Goal: Book appointment/travel/reservation

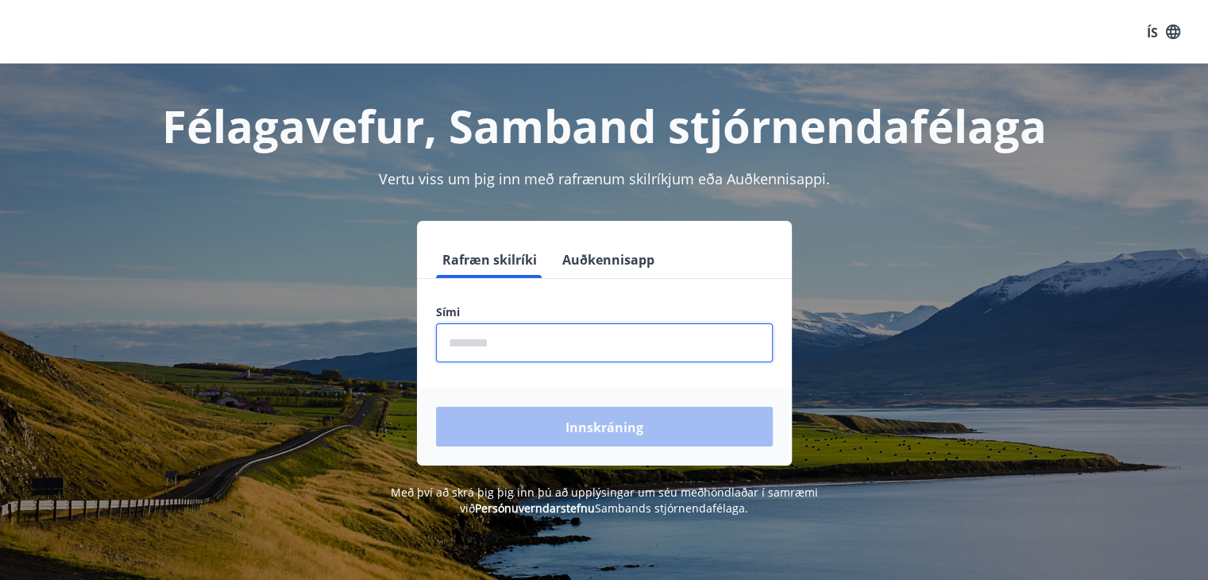
click at [484, 350] on input "phone" at bounding box center [604, 342] width 337 height 39
click at [534, 338] on input "phone" at bounding box center [604, 342] width 337 height 39
type input "*"
type input "********"
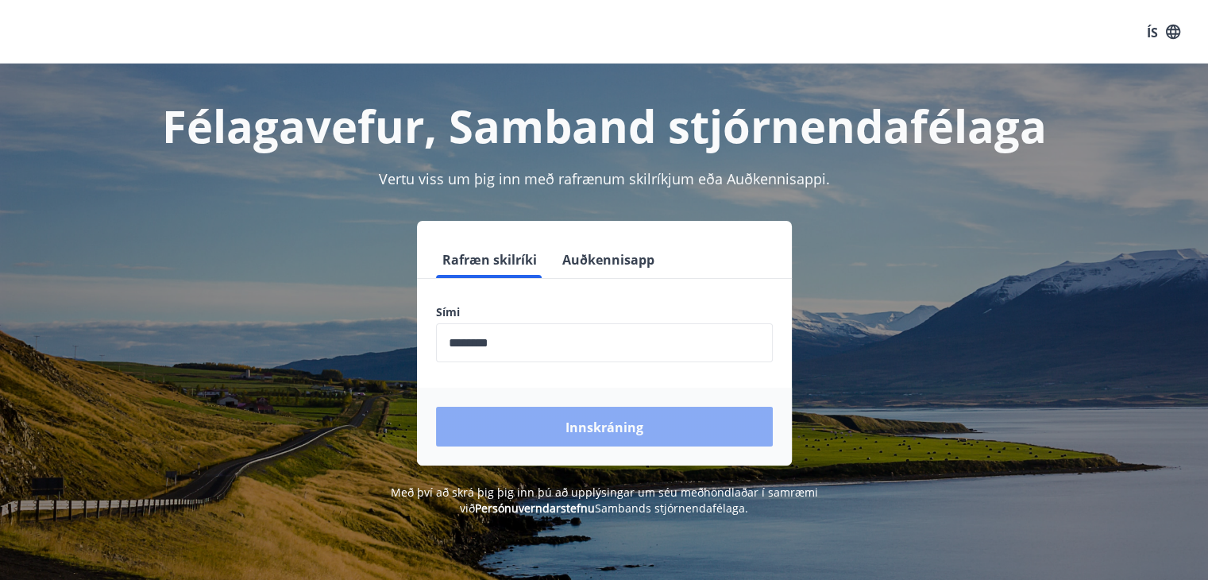
click at [578, 426] on font "Innskráning" at bounding box center [604, 427] width 78 height 17
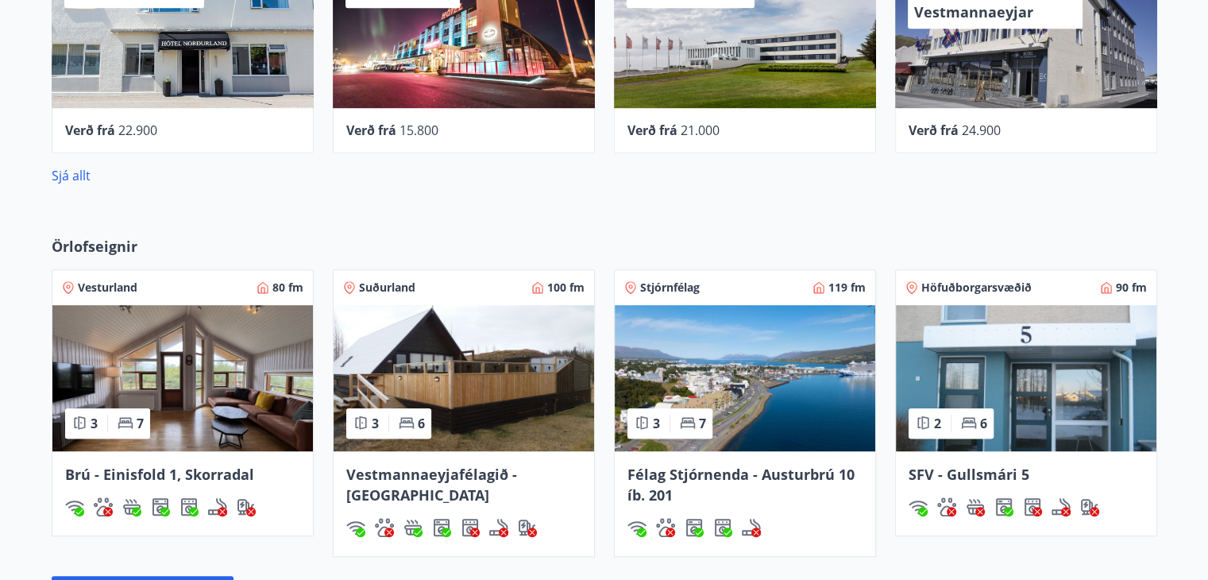
scroll to position [904, 0]
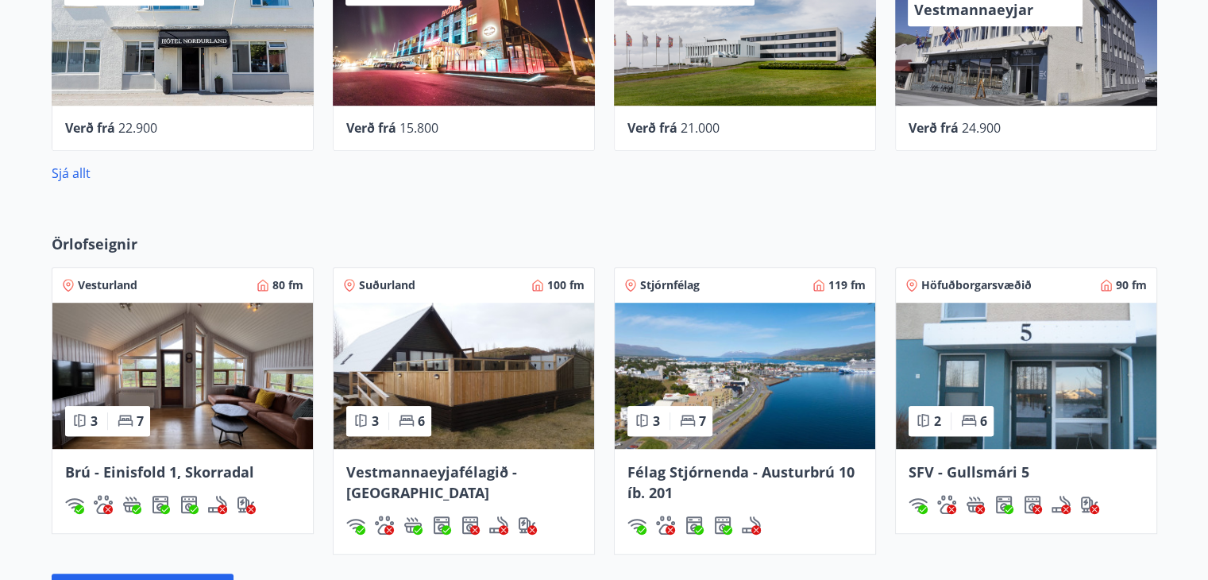
click at [755, 366] on img at bounding box center [745, 376] width 260 height 146
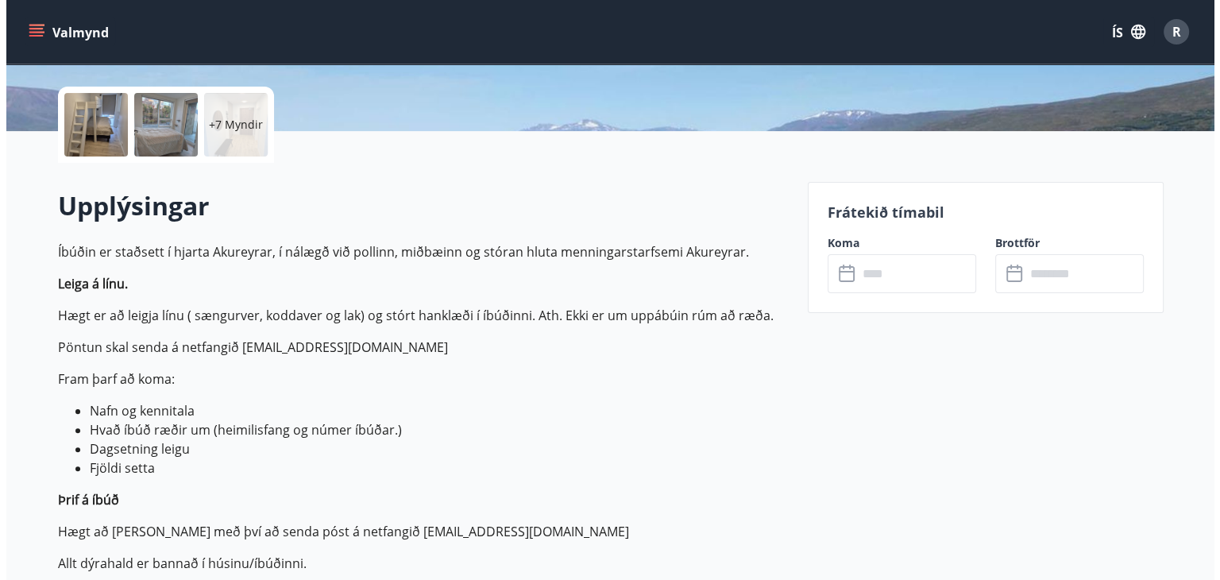
scroll to position [411, 0]
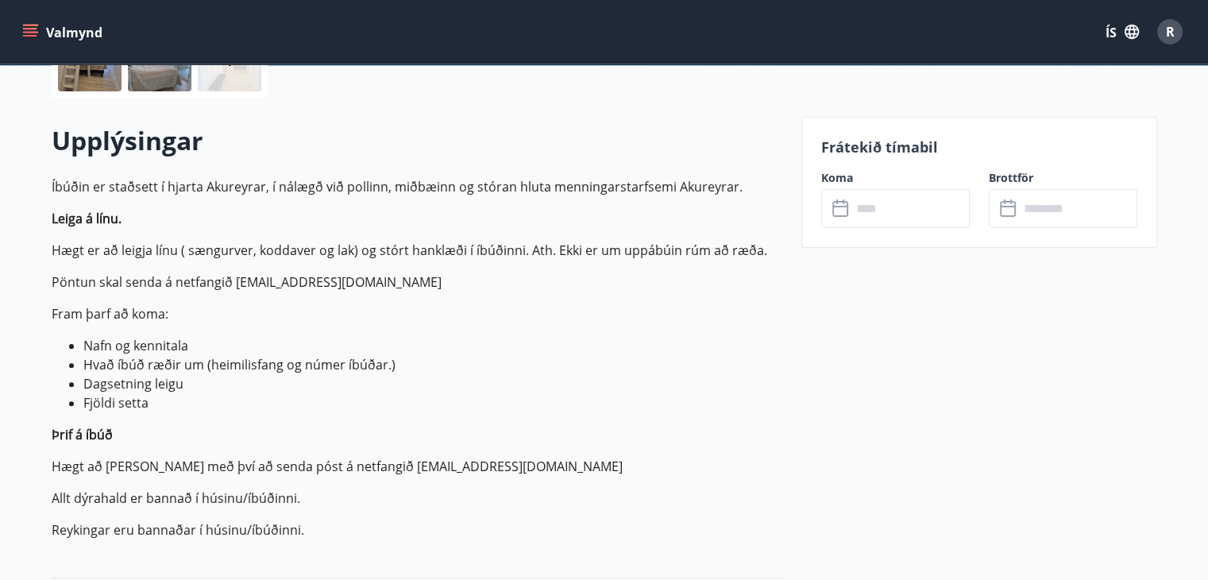
click at [874, 209] on input "text" at bounding box center [910, 208] width 118 height 39
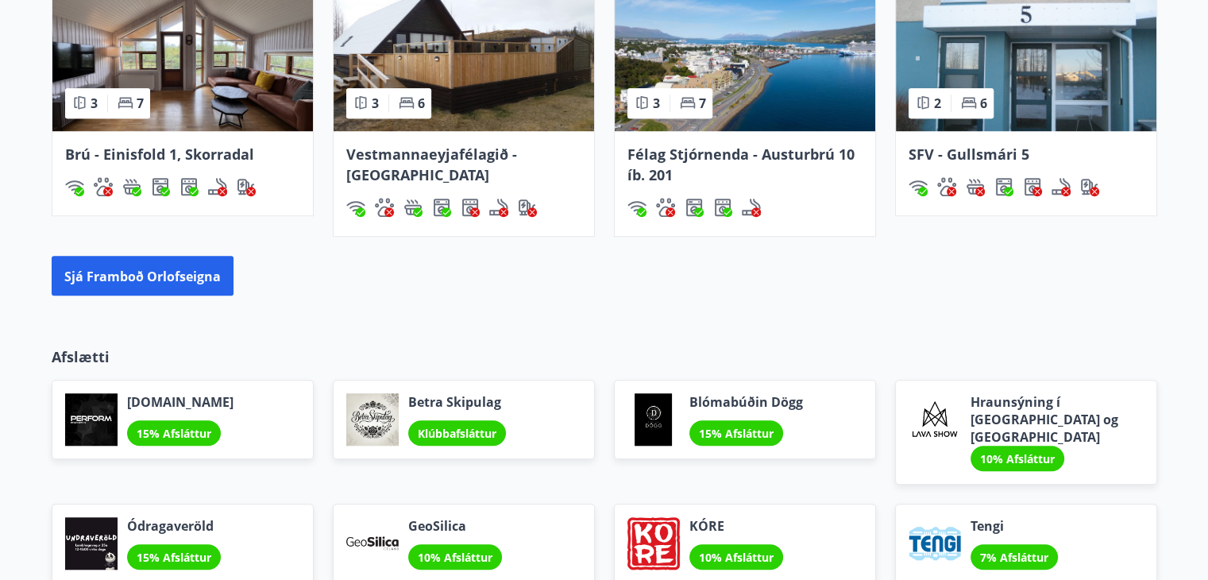
scroll to position [1220, 0]
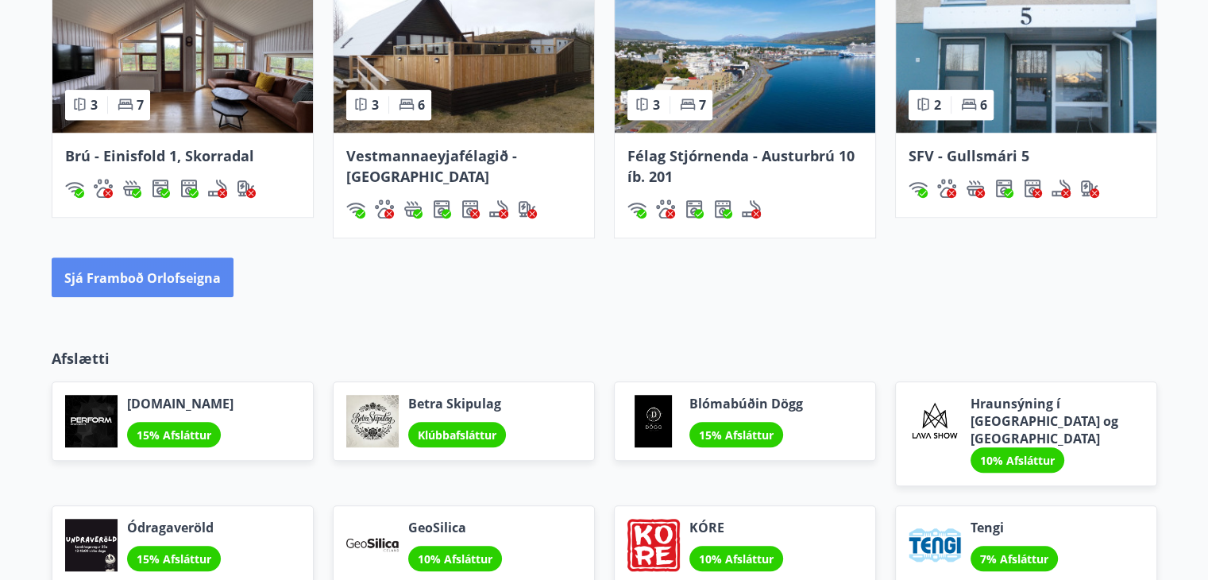
click at [127, 280] on font "Sjá framboð orlofseigna" at bounding box center [142, 277] width 156 height 17
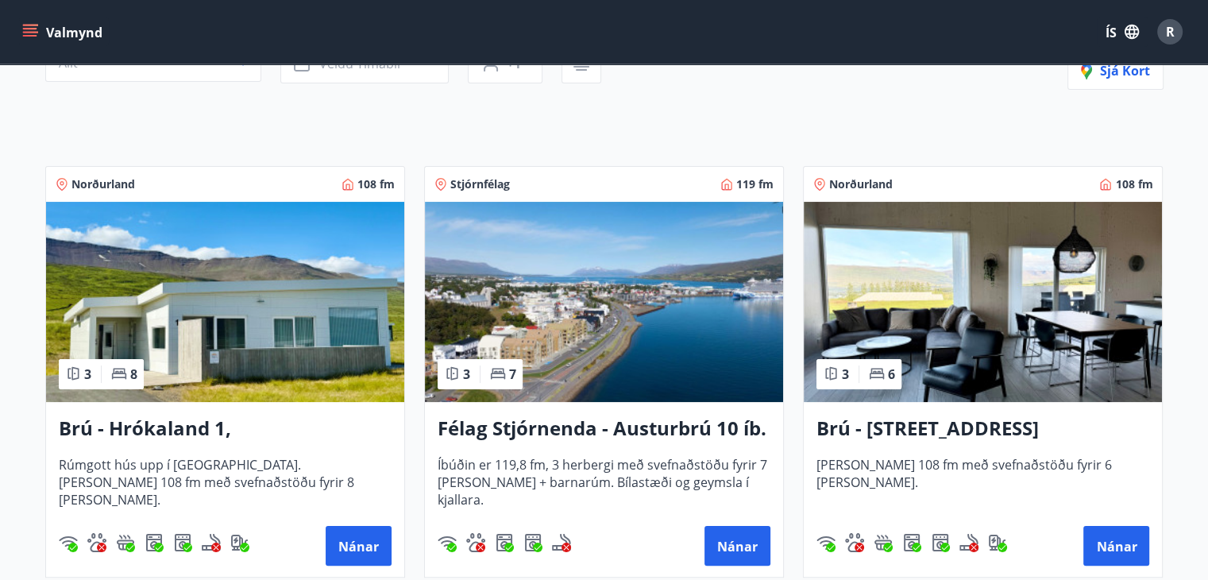
scroll to position [194, 0]
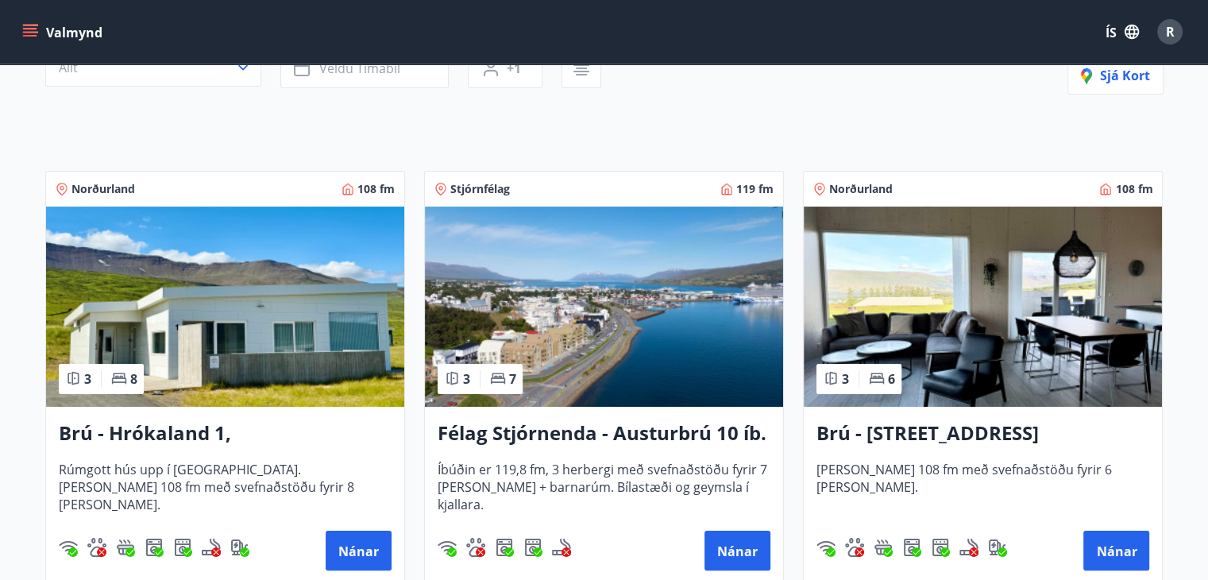
click at [994, 303] on img at bounding box center [983, 306] width 358 height 200
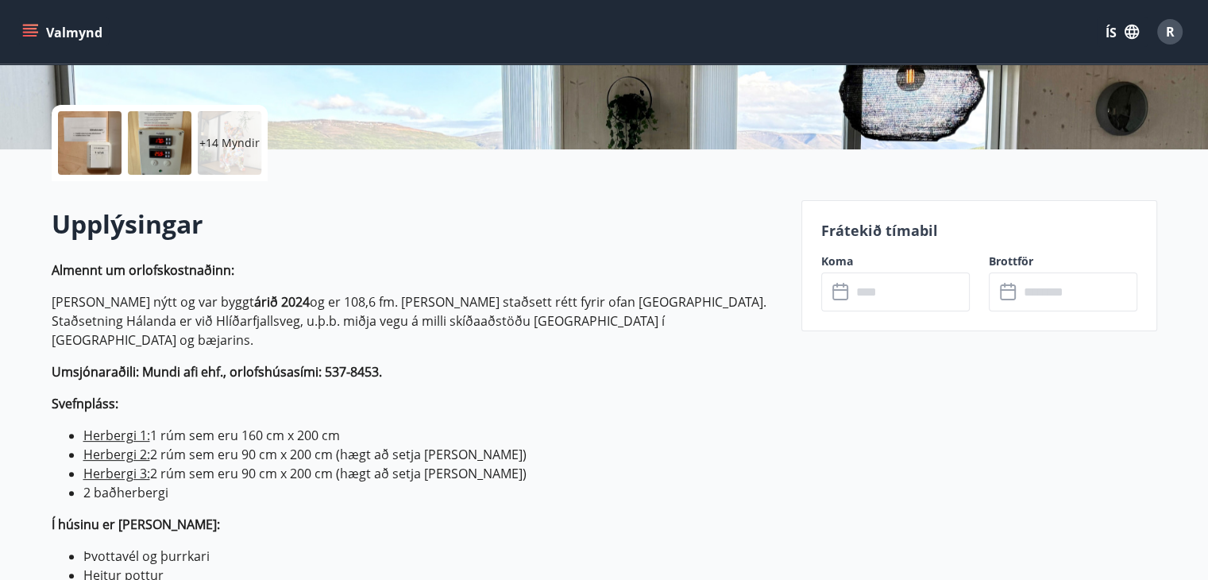
scroll to position [345, 0]
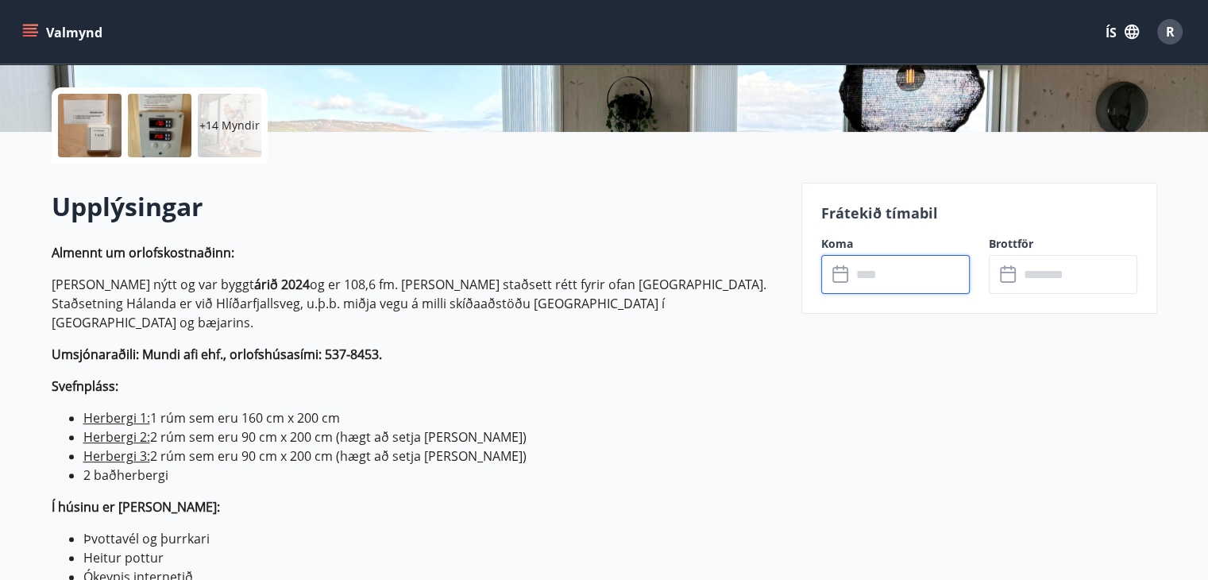
click at [862, 274] on input "text" at bounding box center [910, 274] width 118 height 39
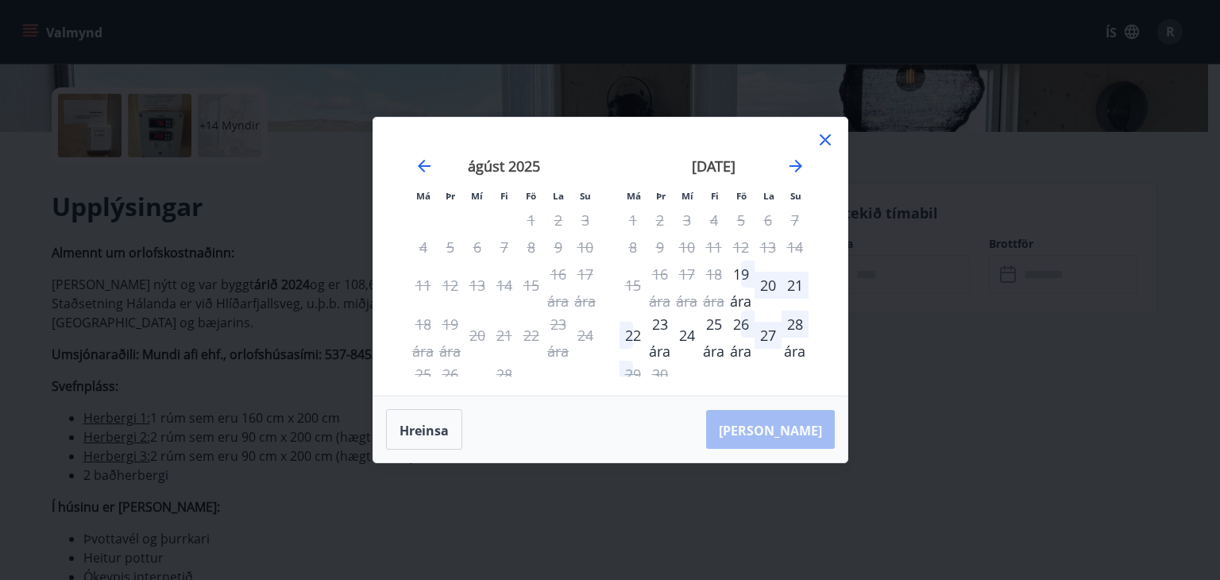
click at [831, 143] on icon at bounding box center [825, 139] width 19 height 19
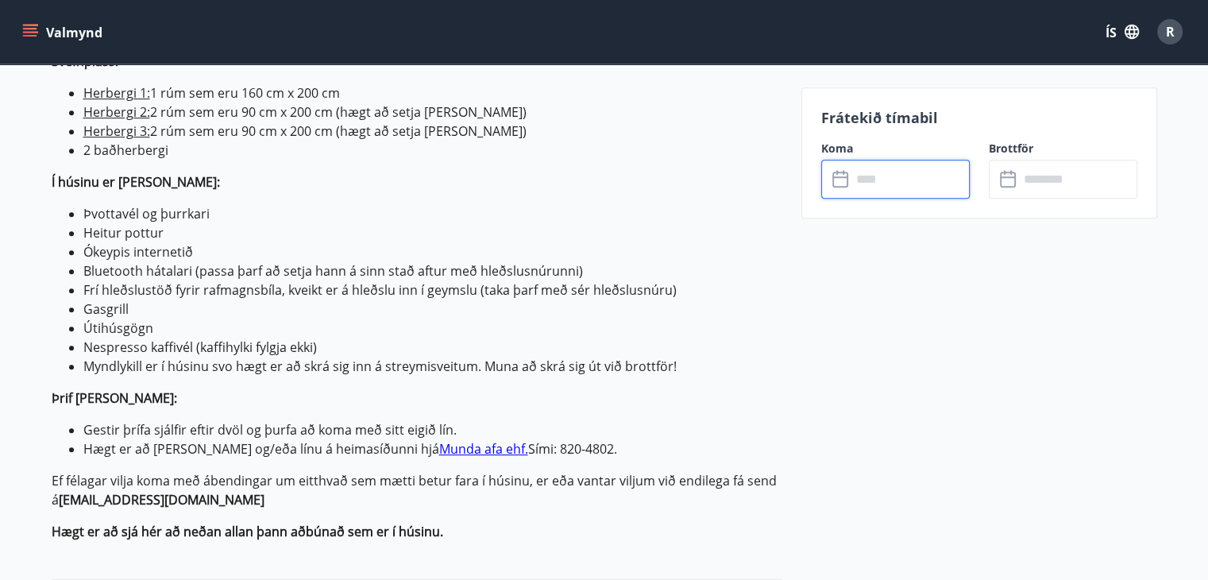
scroll to position [0, 0]
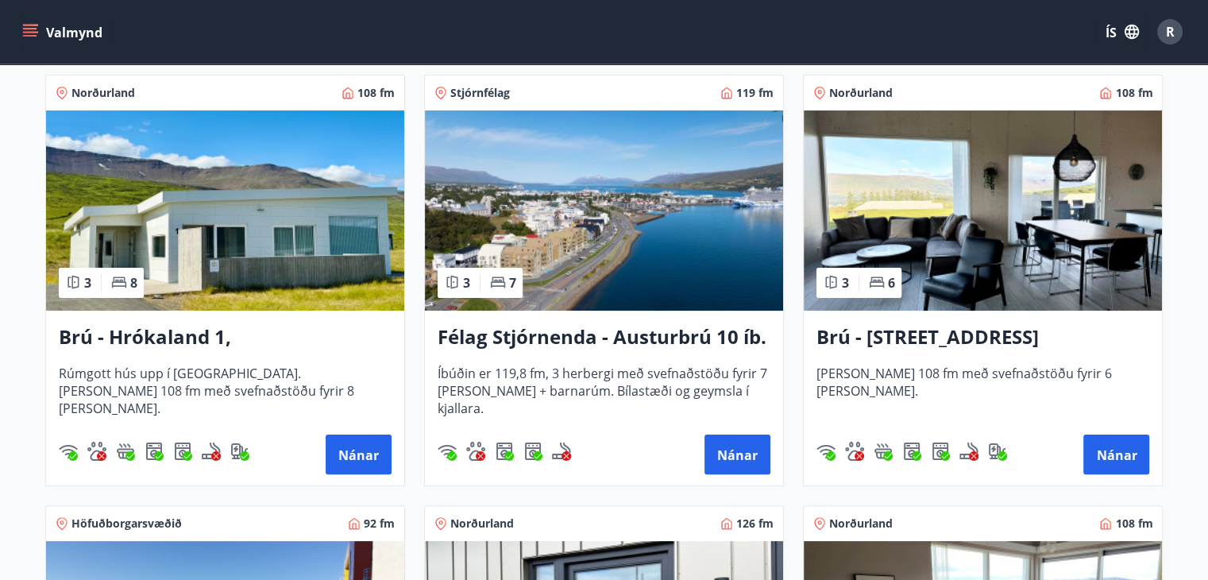
scroll to position [284, 0]
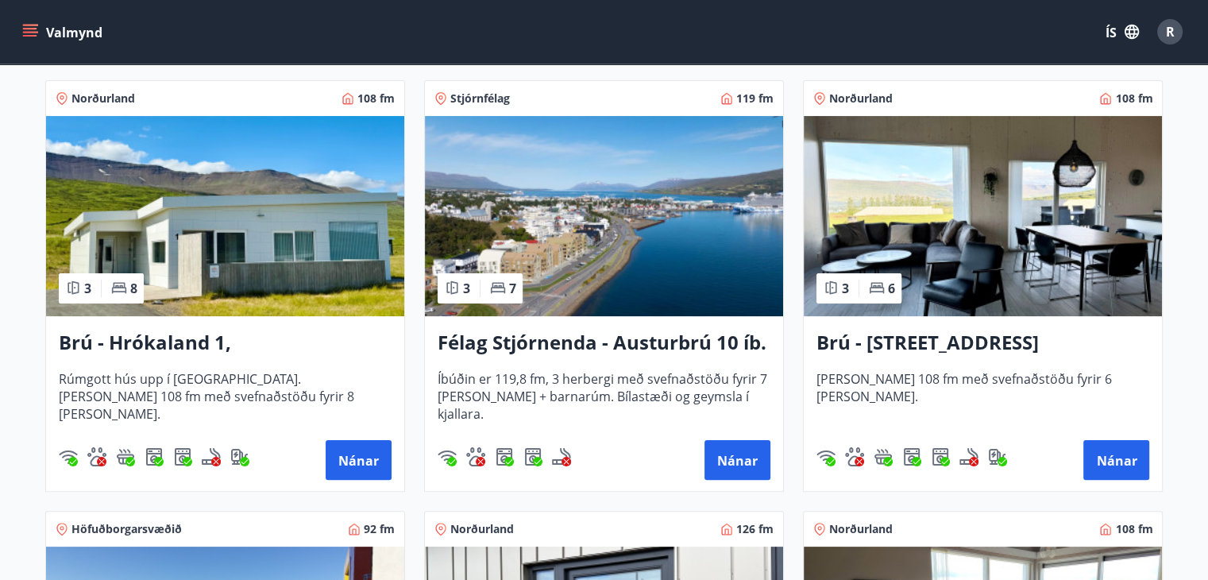
click at [226, 225] on img at bounding box center [225, 216] width 358 height 200
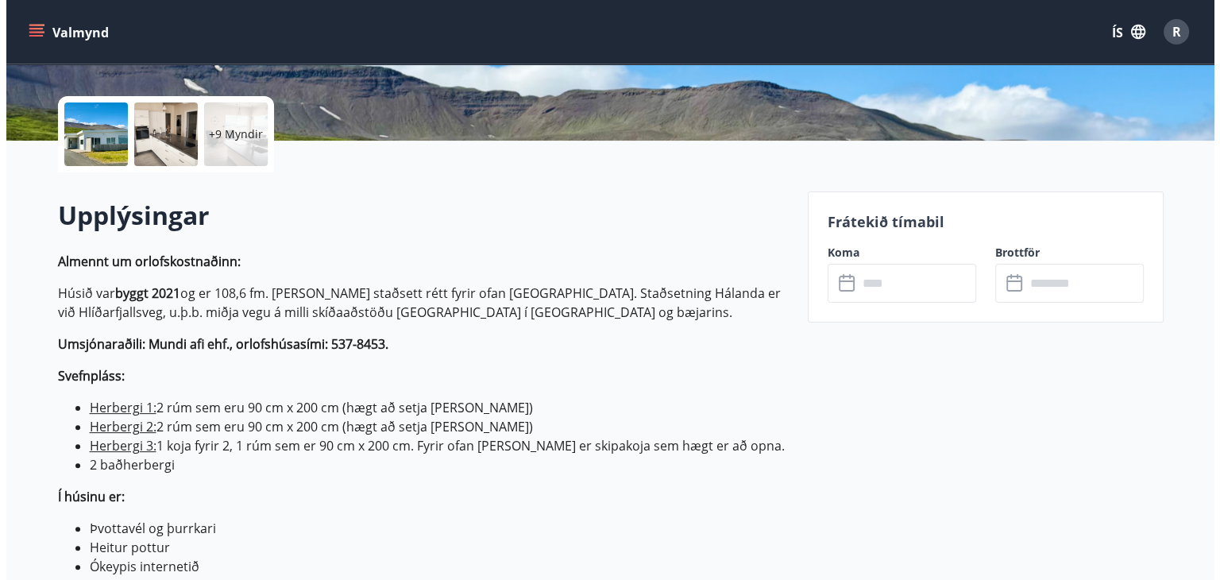
scroll to position [340, 0]
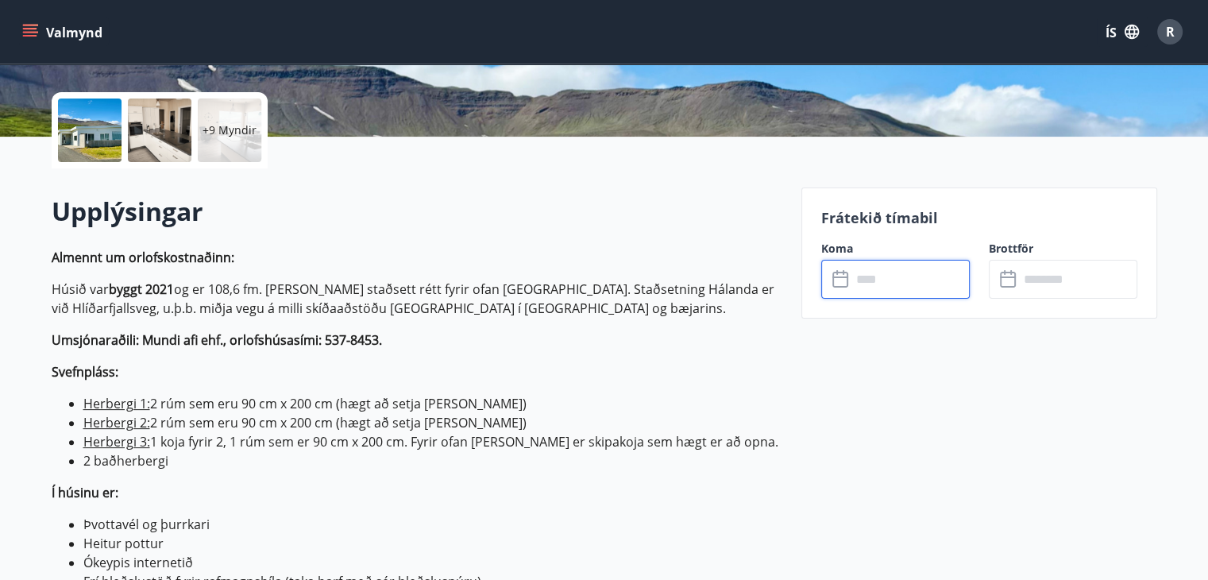
click at [858, 280] on input "text" at bounding box center [910, 279] width 118 height 39
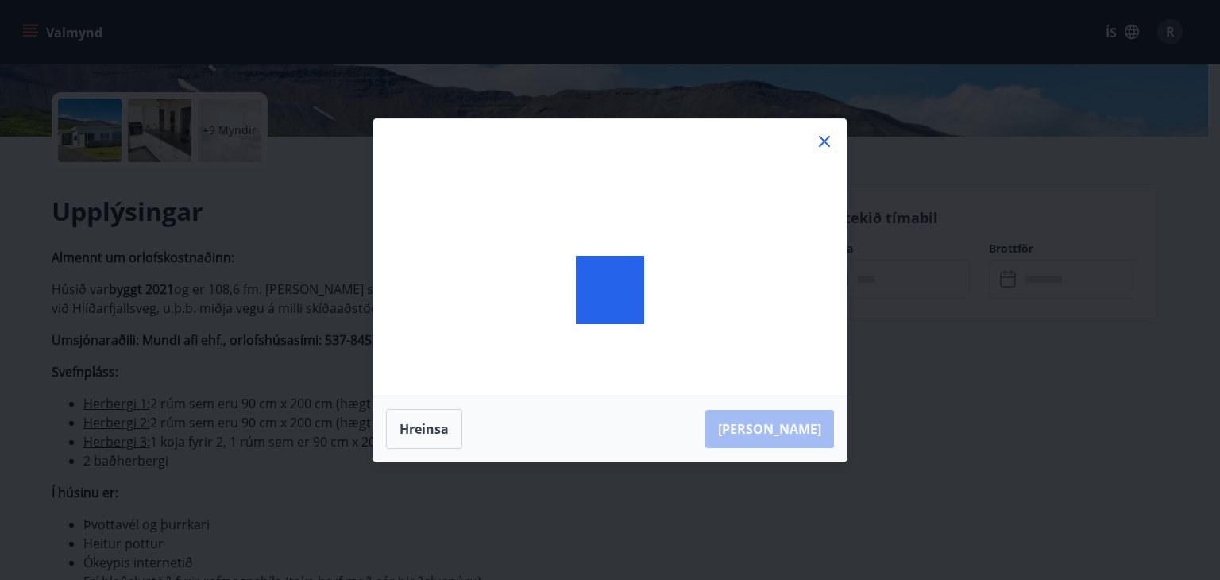
click at [858, 280] on div "[PERSON_NAME]" at bounding box center [610, 290] width 1220 height 580
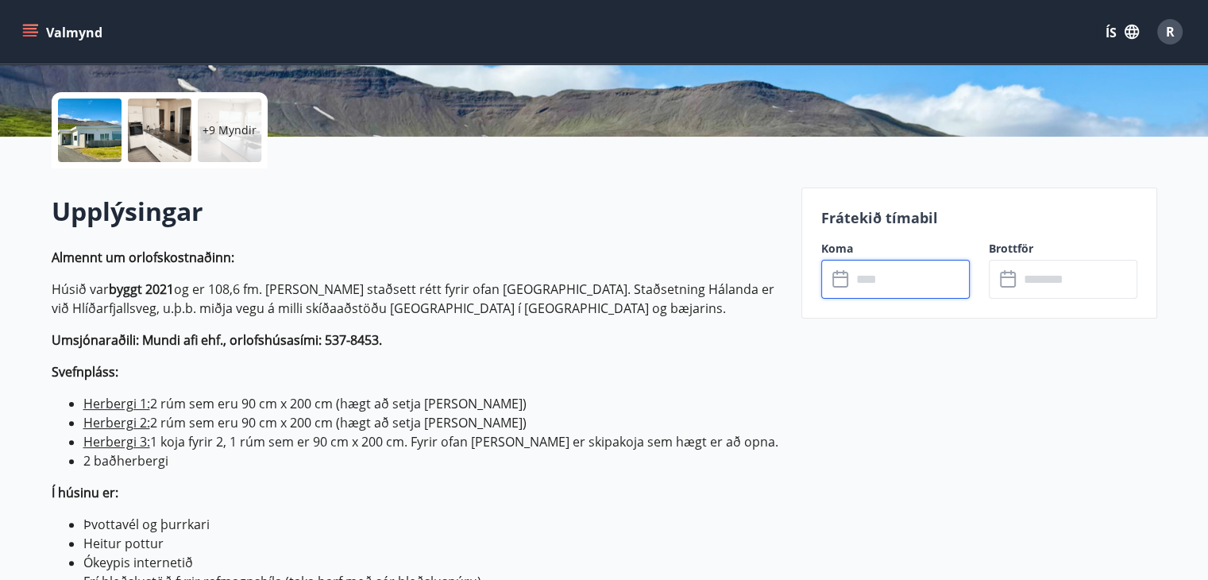
click at [858, 280] on input "text" at bounding box center [910, 279] width 118 height 39
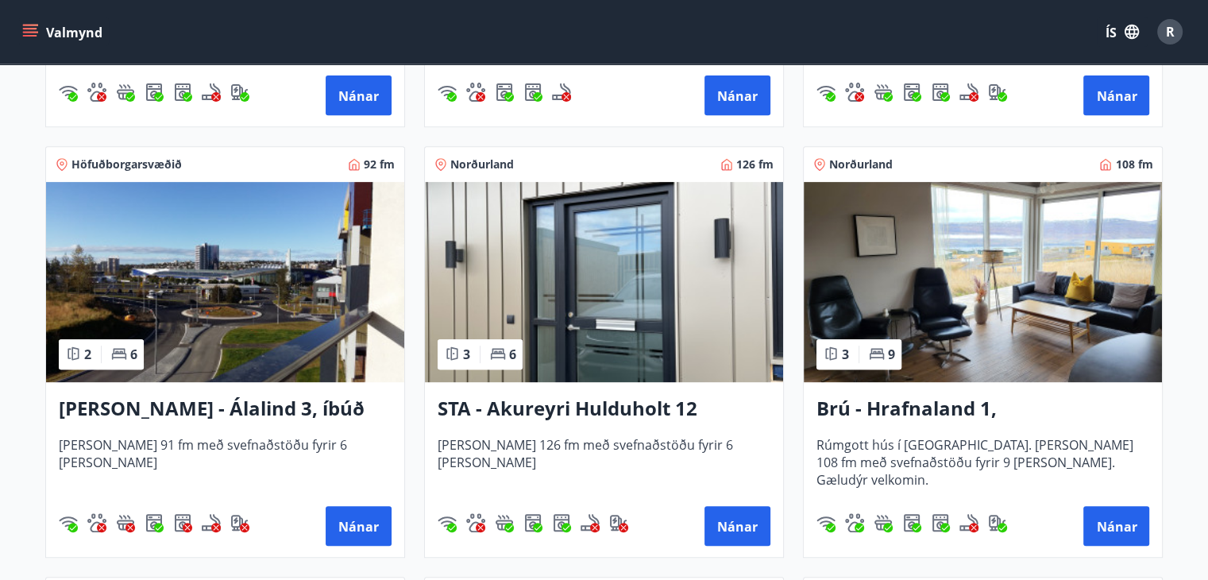
scroll to position [643, 0]
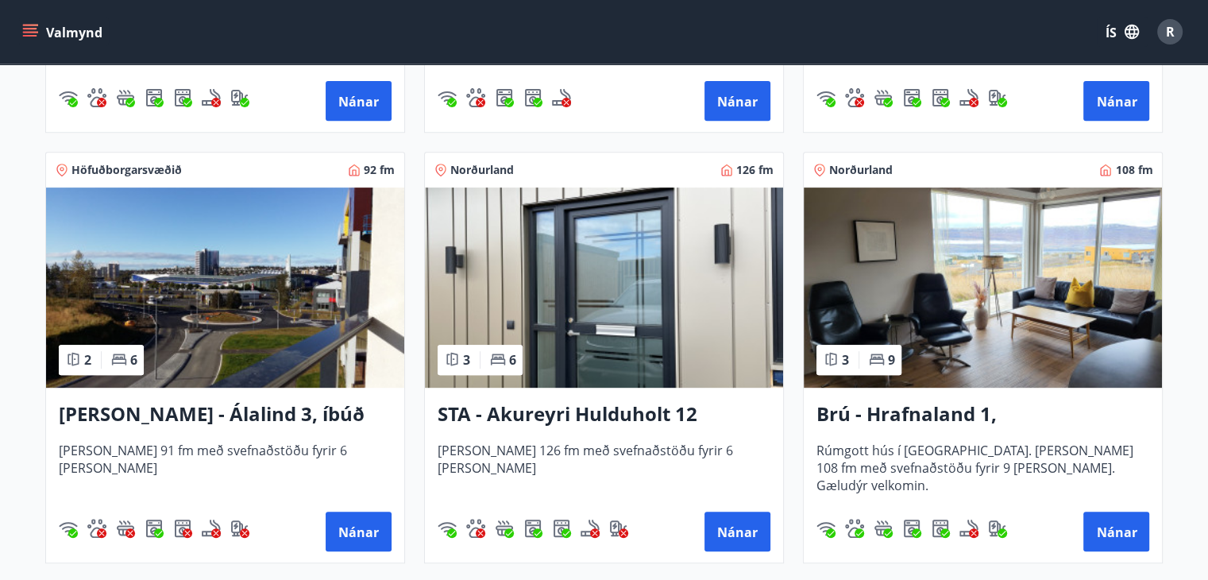
click at [582, 284] on img at bounding box center [604, 287] width 358 height 200
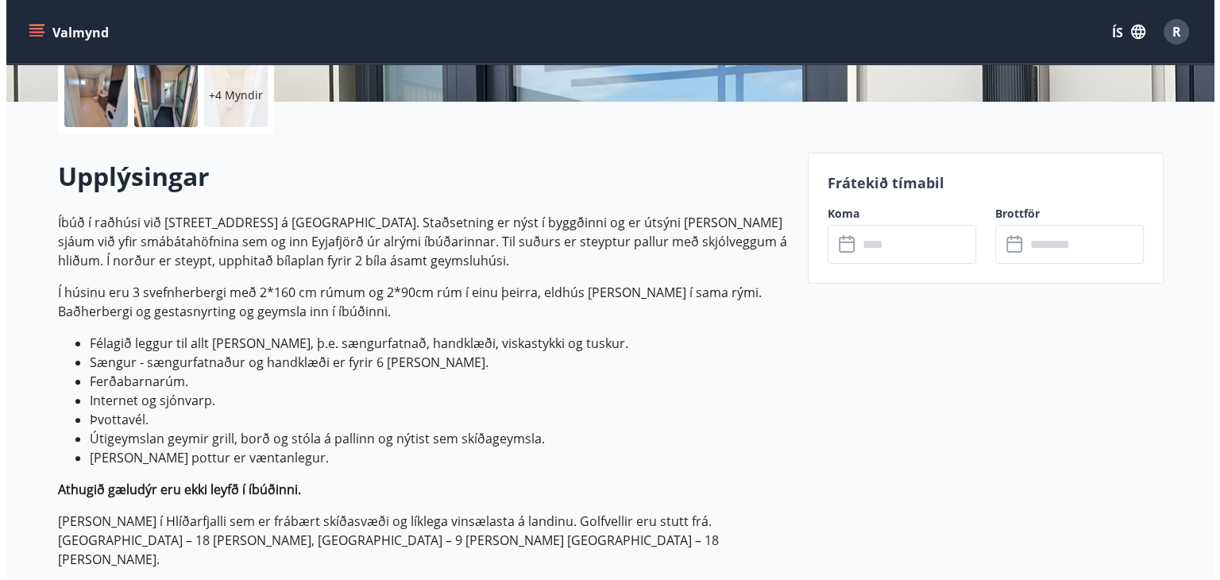
scroll to position [378, 0]
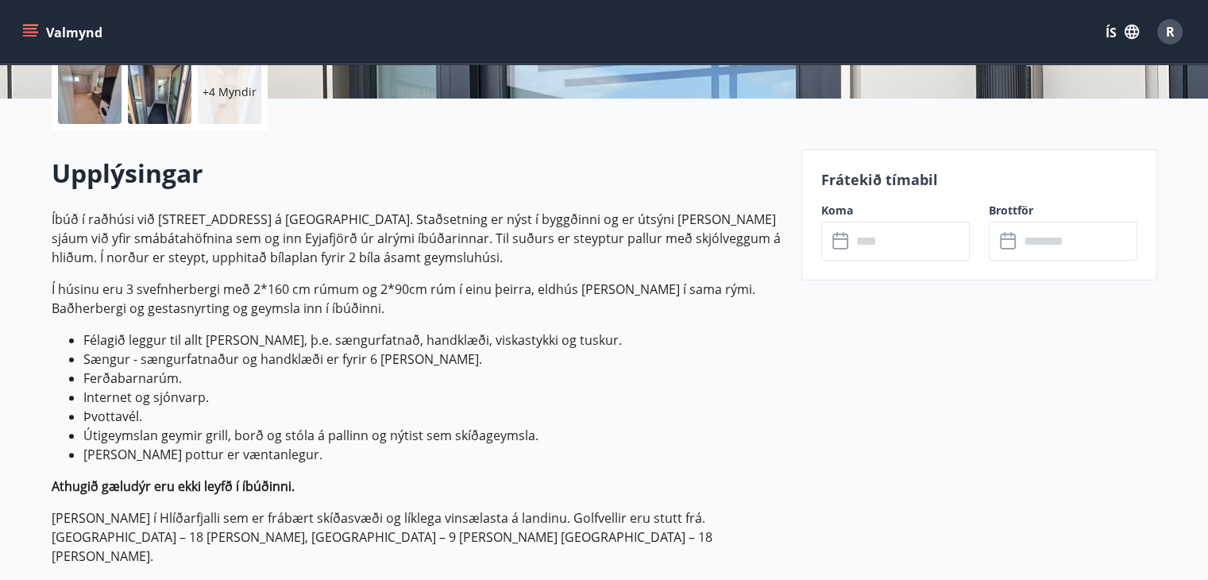
click at [842, 239] on icon at bounding box center [840, 239] width 16 height 2
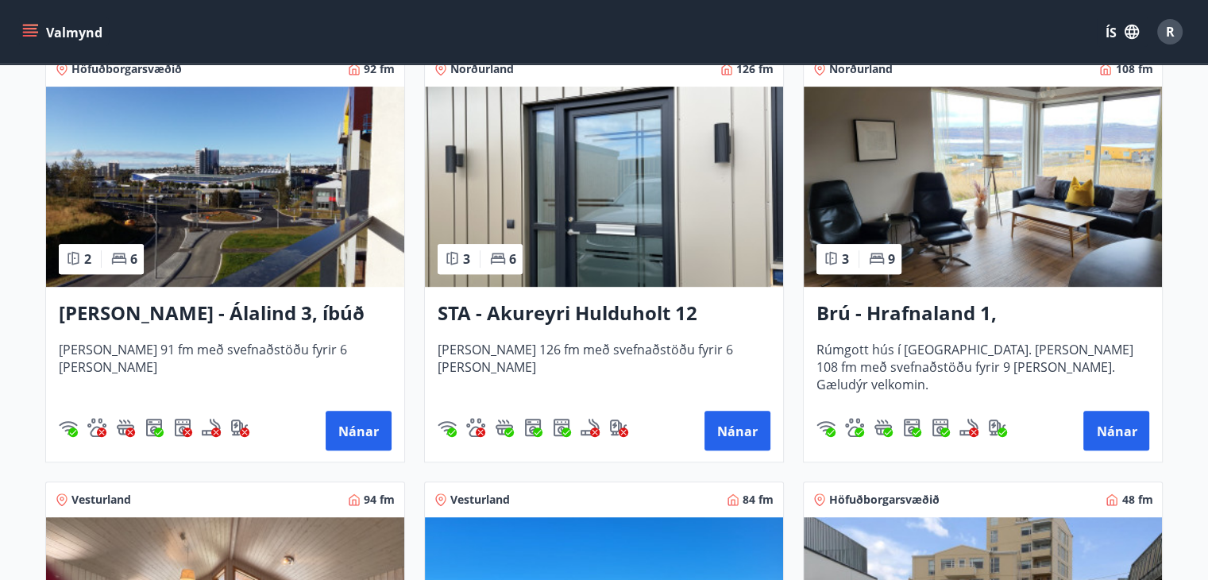
scroll to position [733, 0]
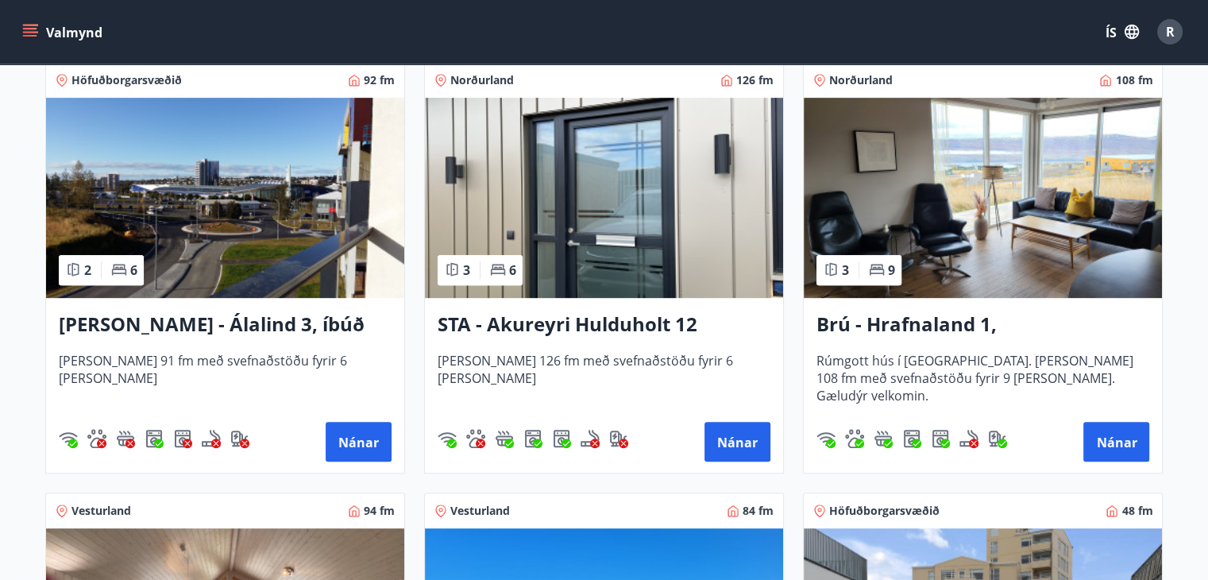
click at [1009, 242] on img at bounding box center [983, 198] width 358 height 200
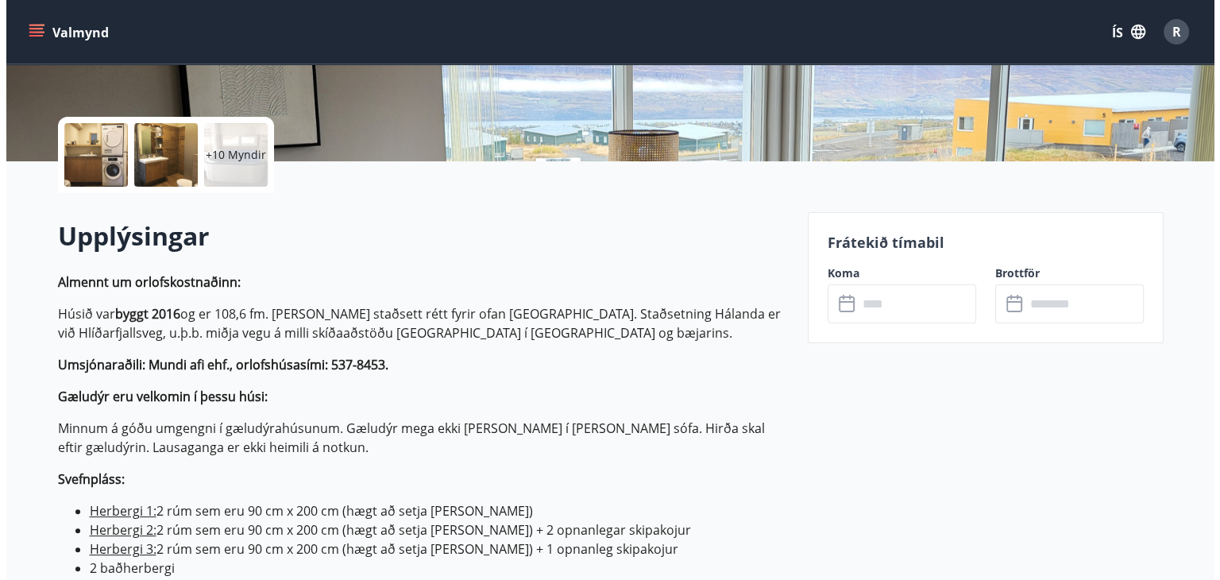
scroll to position [324, 0]
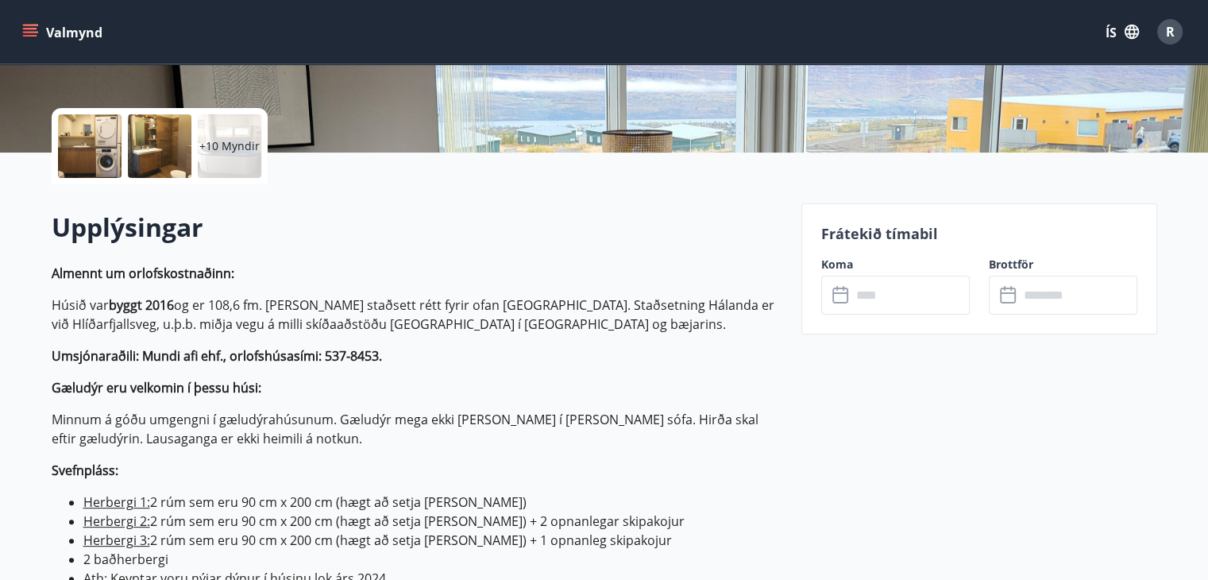
click at [846, 292] on icon at bounding box center [840, 293] width 16 height 2
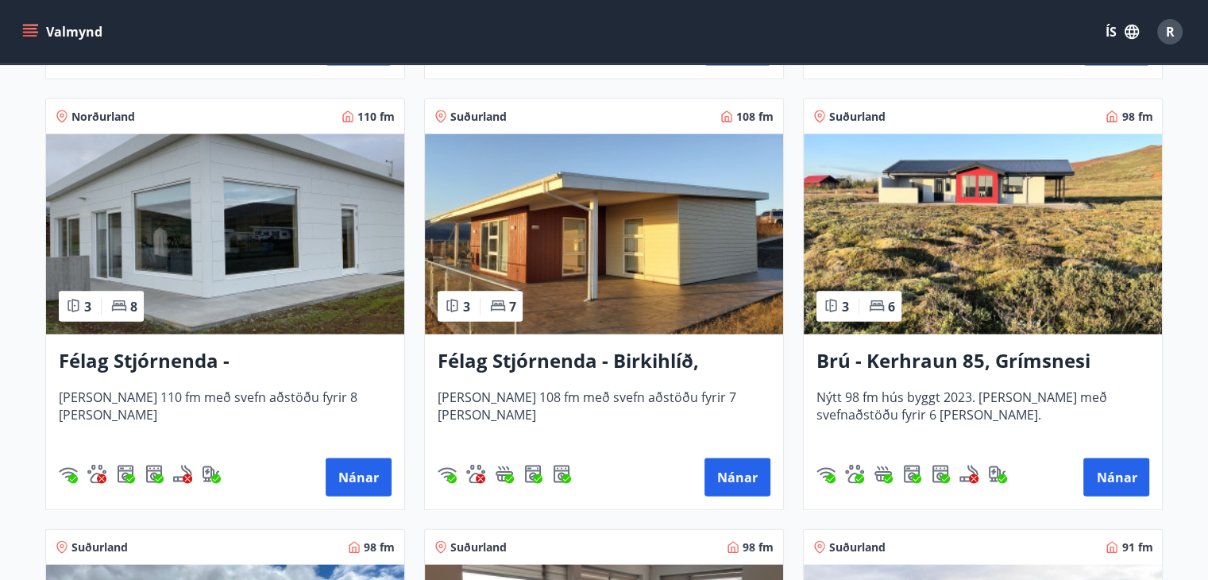
scroll to position [3262, 0]
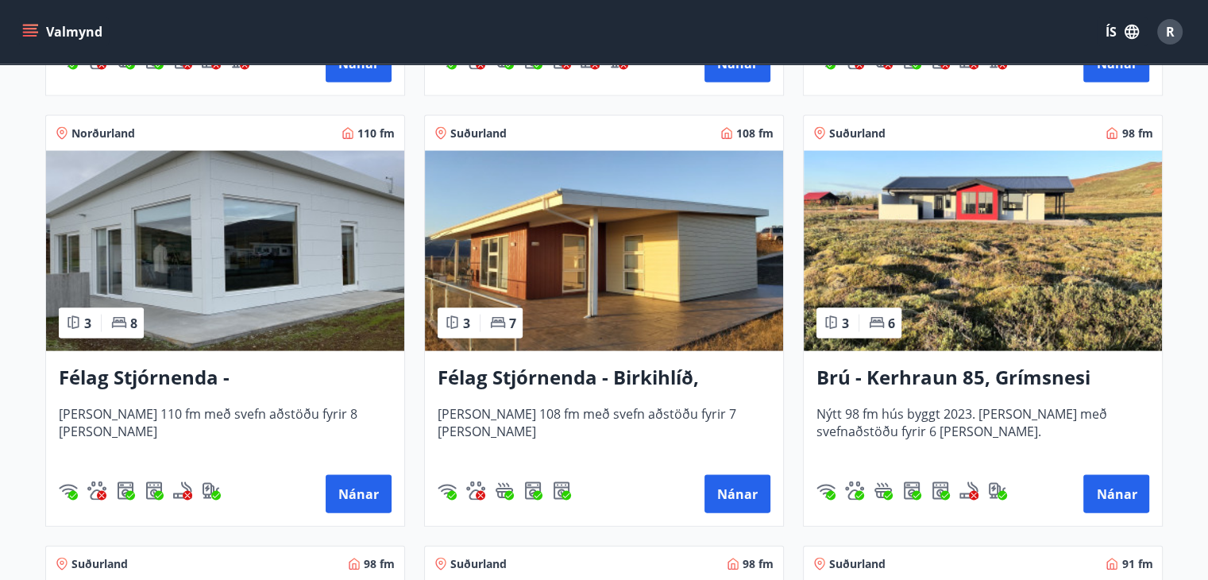
click at [196, 225] on img at bounding box center [225, 251] width 358 height 200
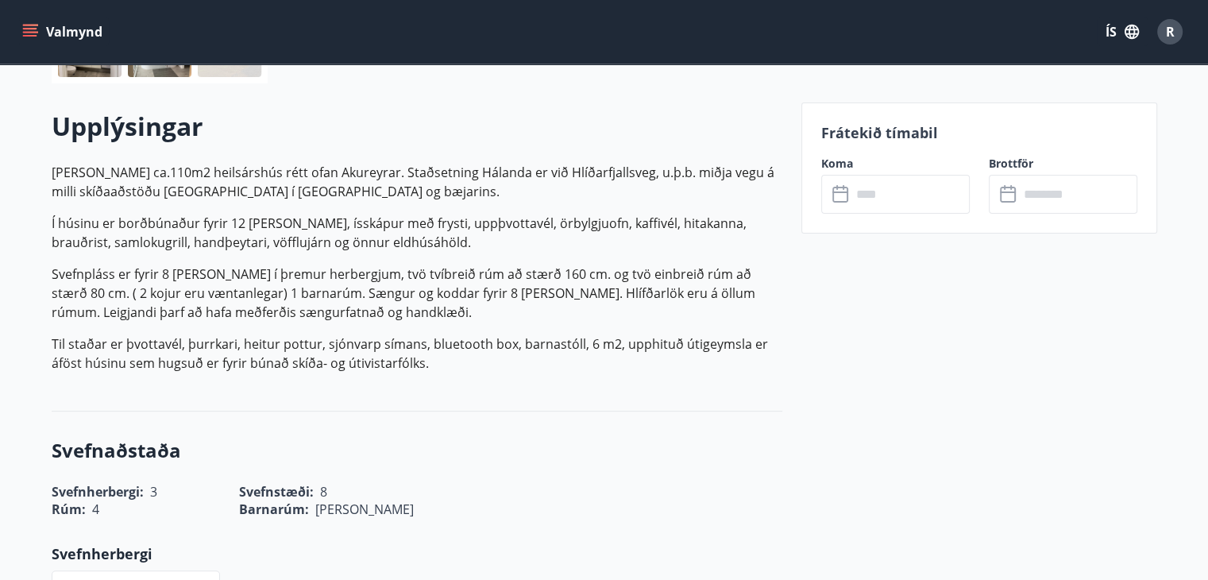
scroll to position [421, 0]
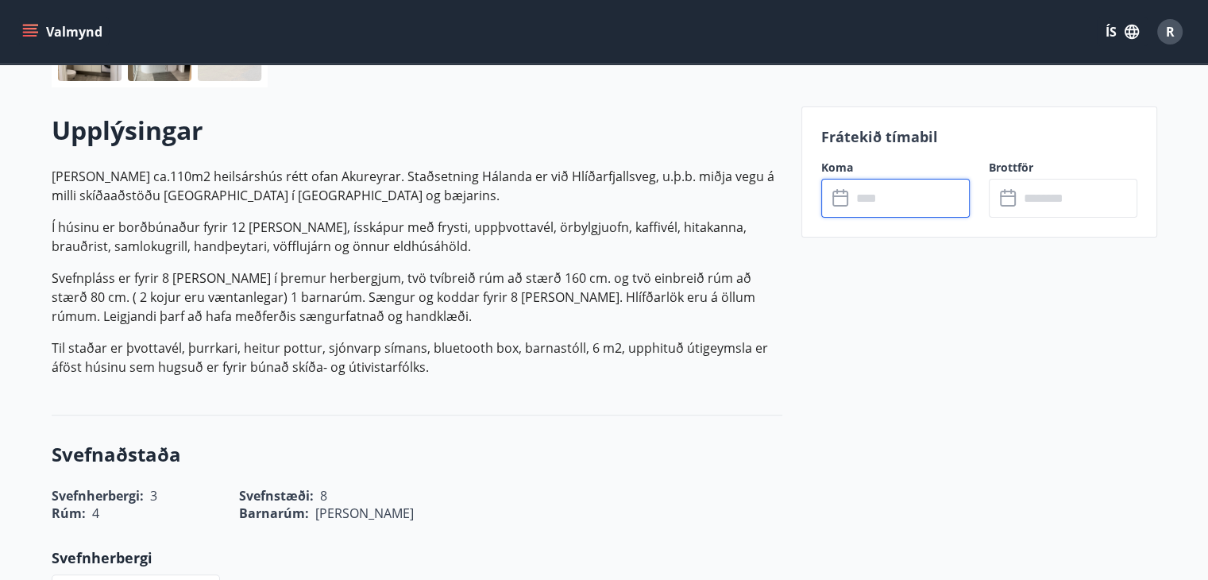
click at [871, 194] on input "text" at bounding box center [910, 198] width 118 height 39
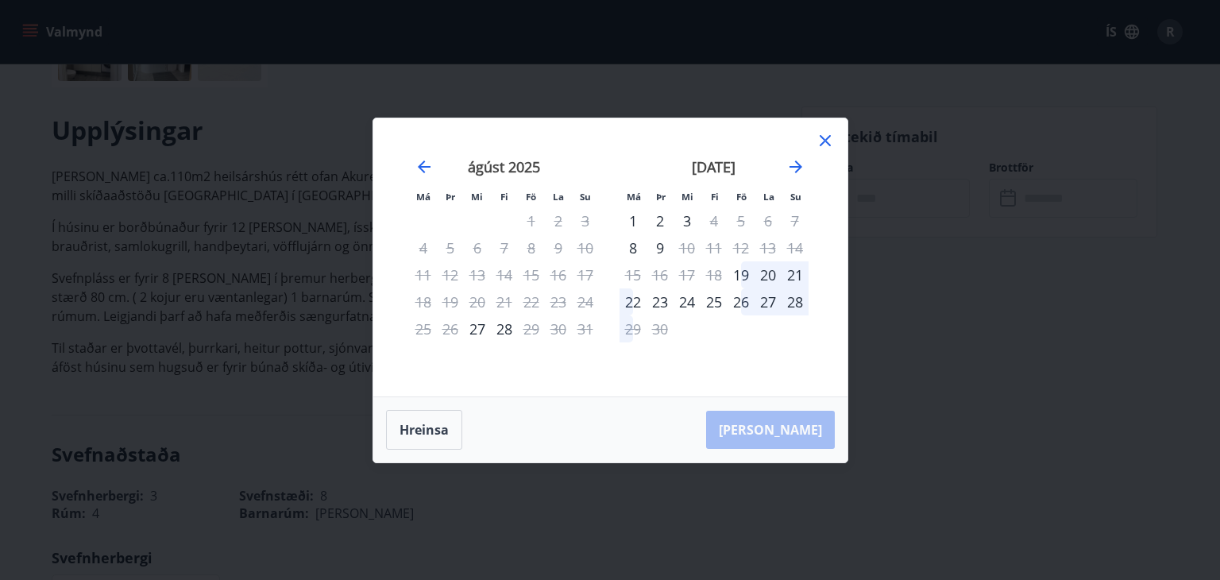
click at [825, 136] on icon at bounding box center [825, 140] width 19 height 19
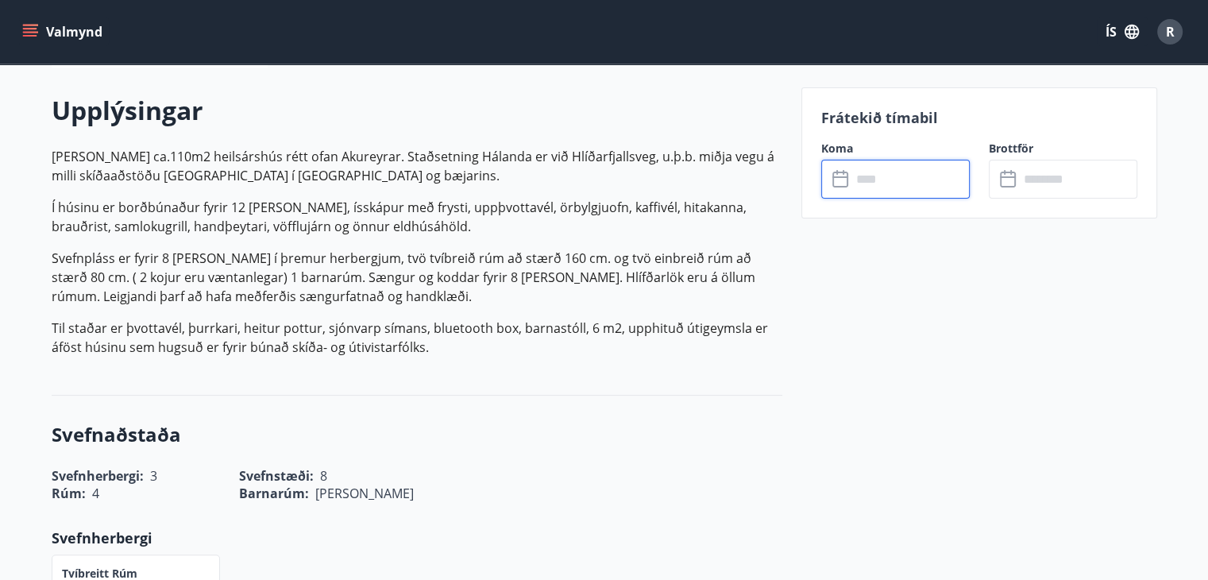
scroll to position [0, 0]
